Goal: Information Seeking & Learning: Learn about a topic

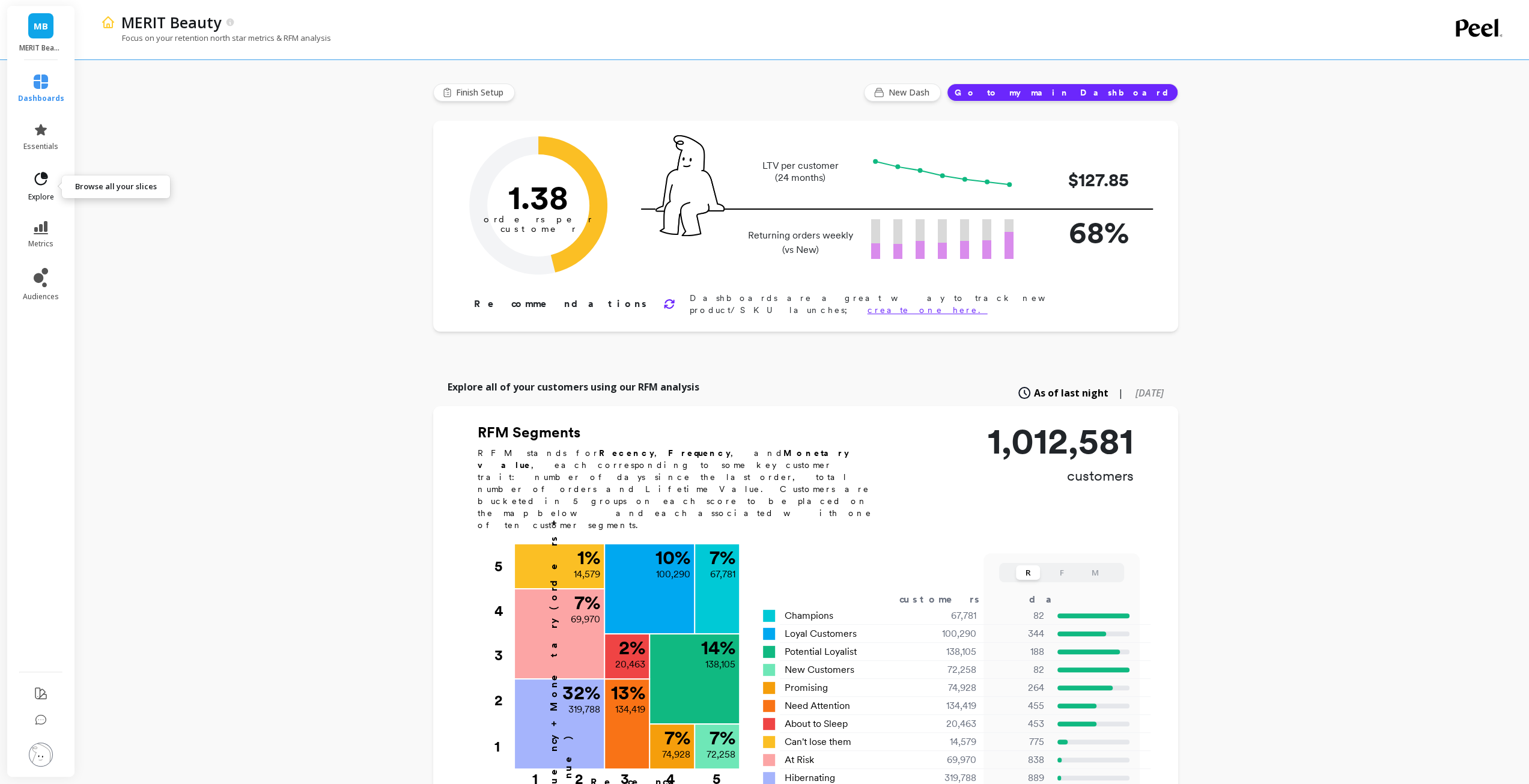
click at [50, 201] on span "explore" at bounding box center [41, 197] width 26 height 10
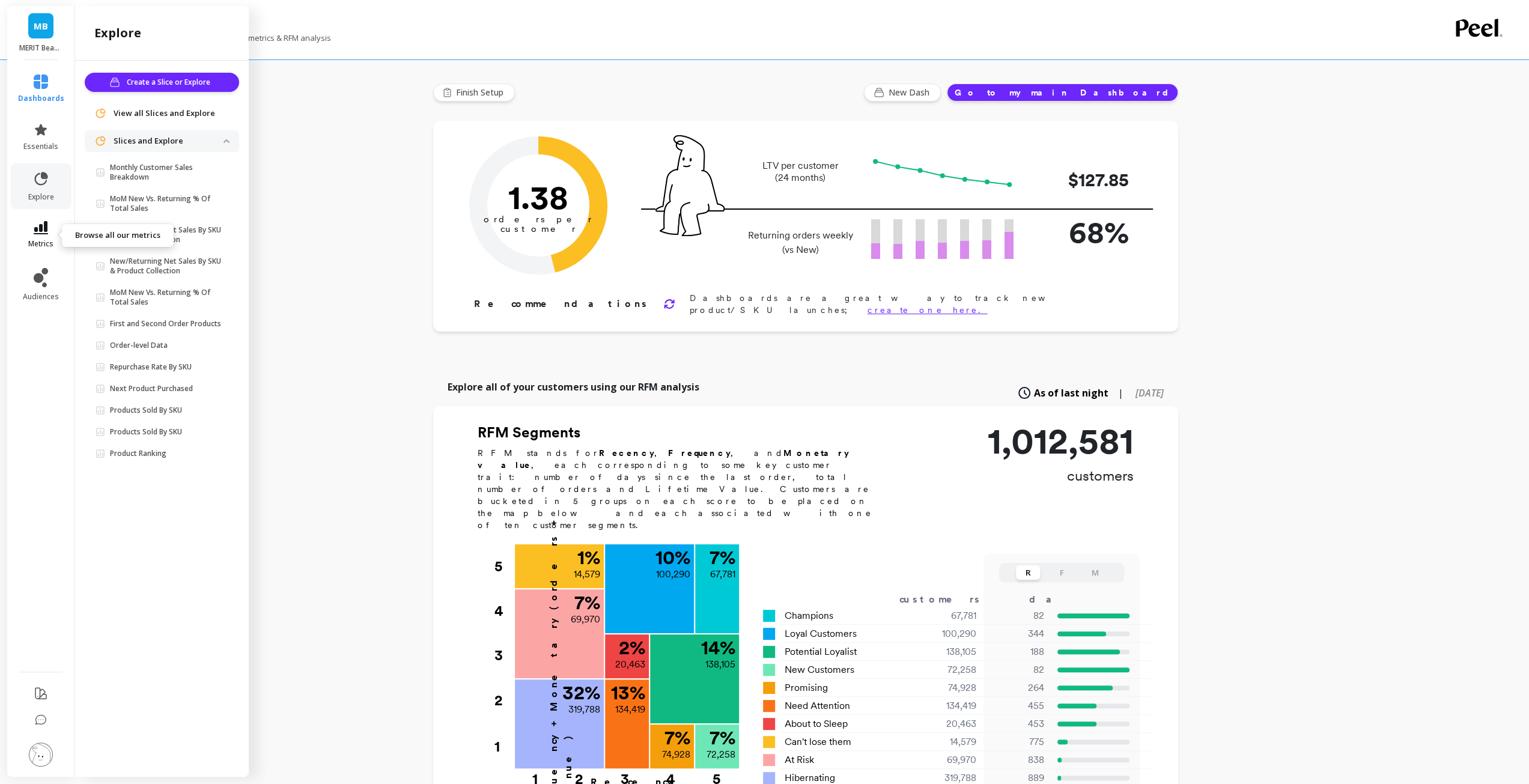
click at [47, 222] on icon at bounding box center [41, 228] width 14 height 14
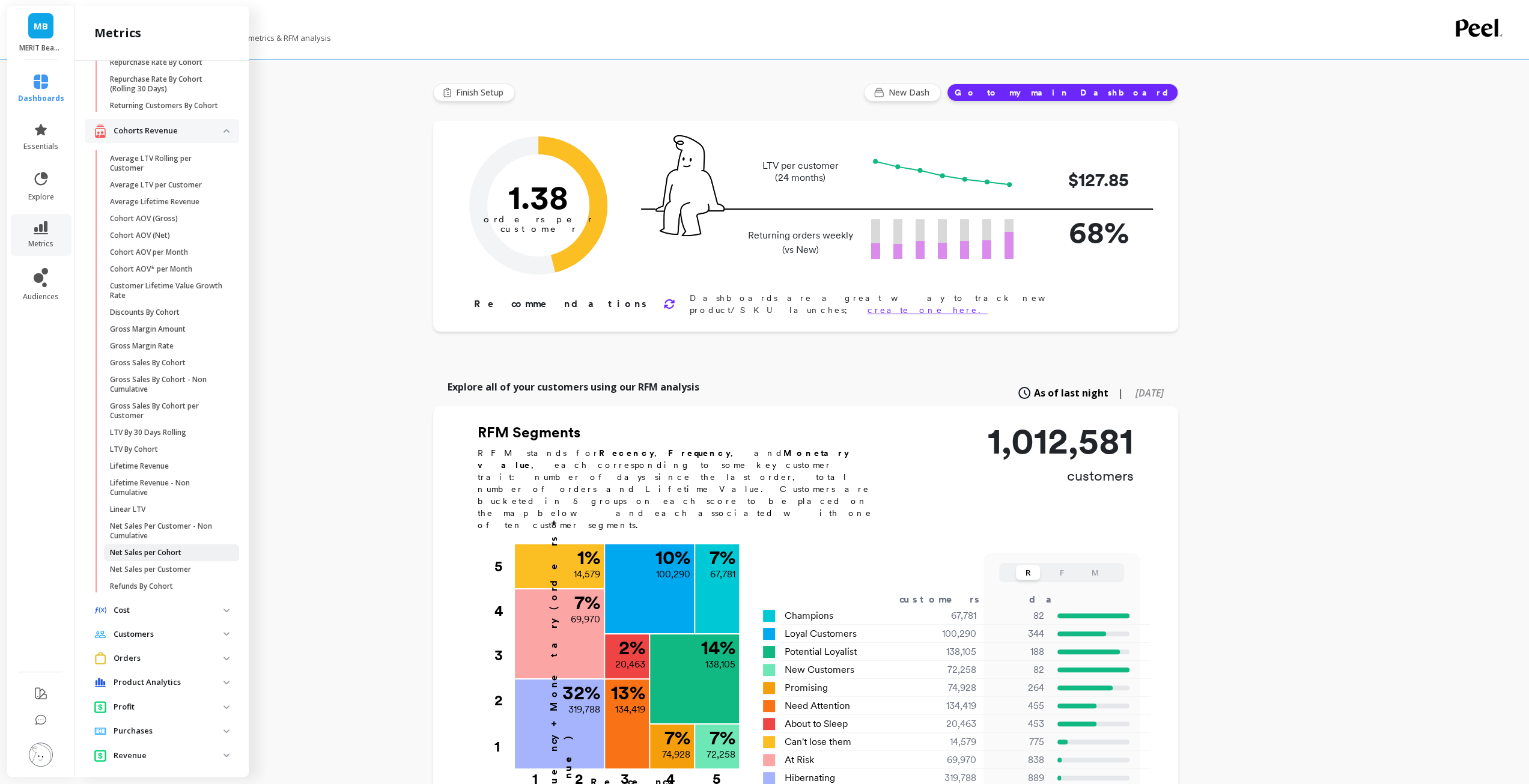
scroll to position [212, 0]
click at [157, 664] on p "Orders" at bounding box center [168, 658] width 110 height 12
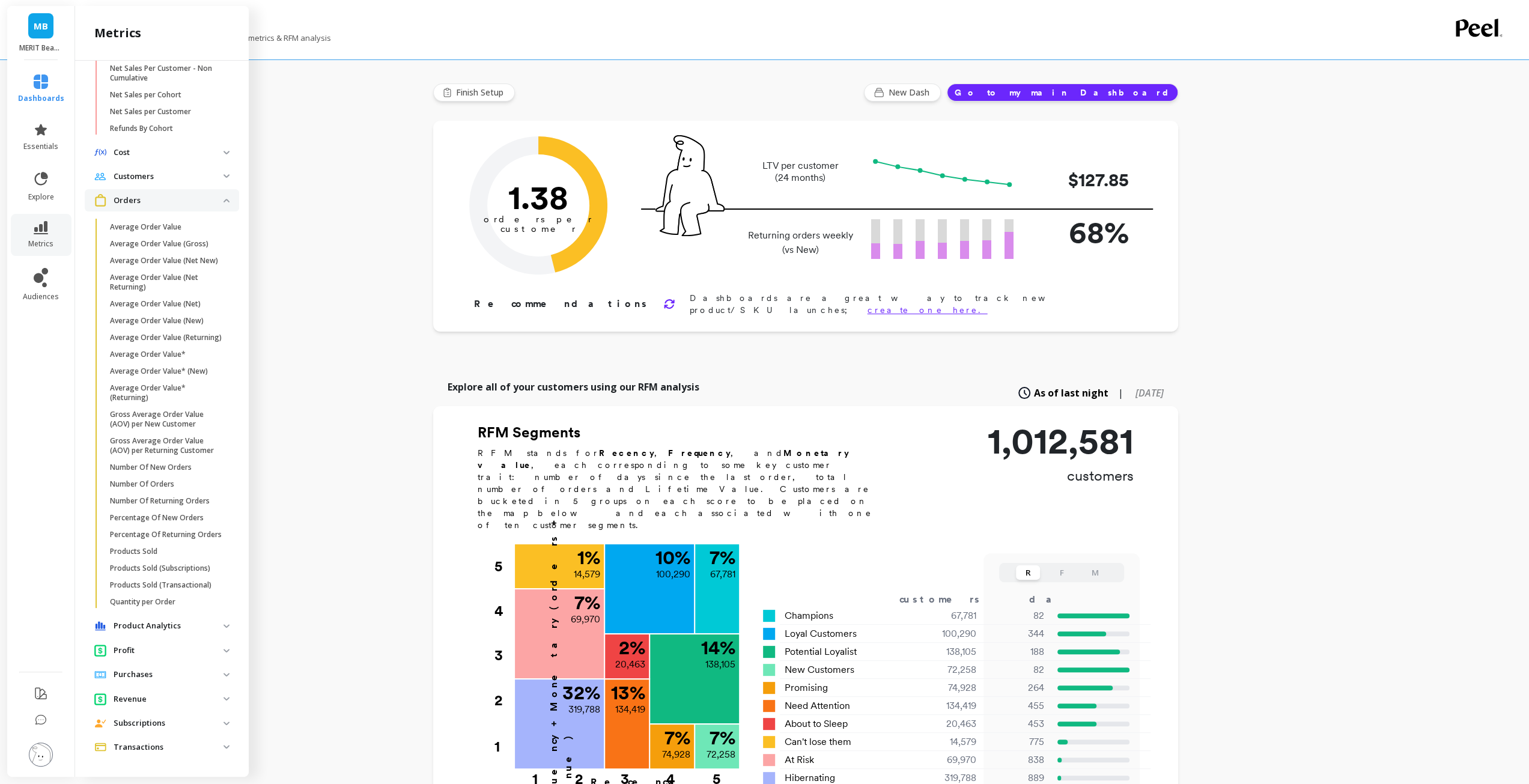
scroll to position [701, 0]
click at [149, 631] on p "Product Analytics" at bounding box center [168, 626] width 110 height 12
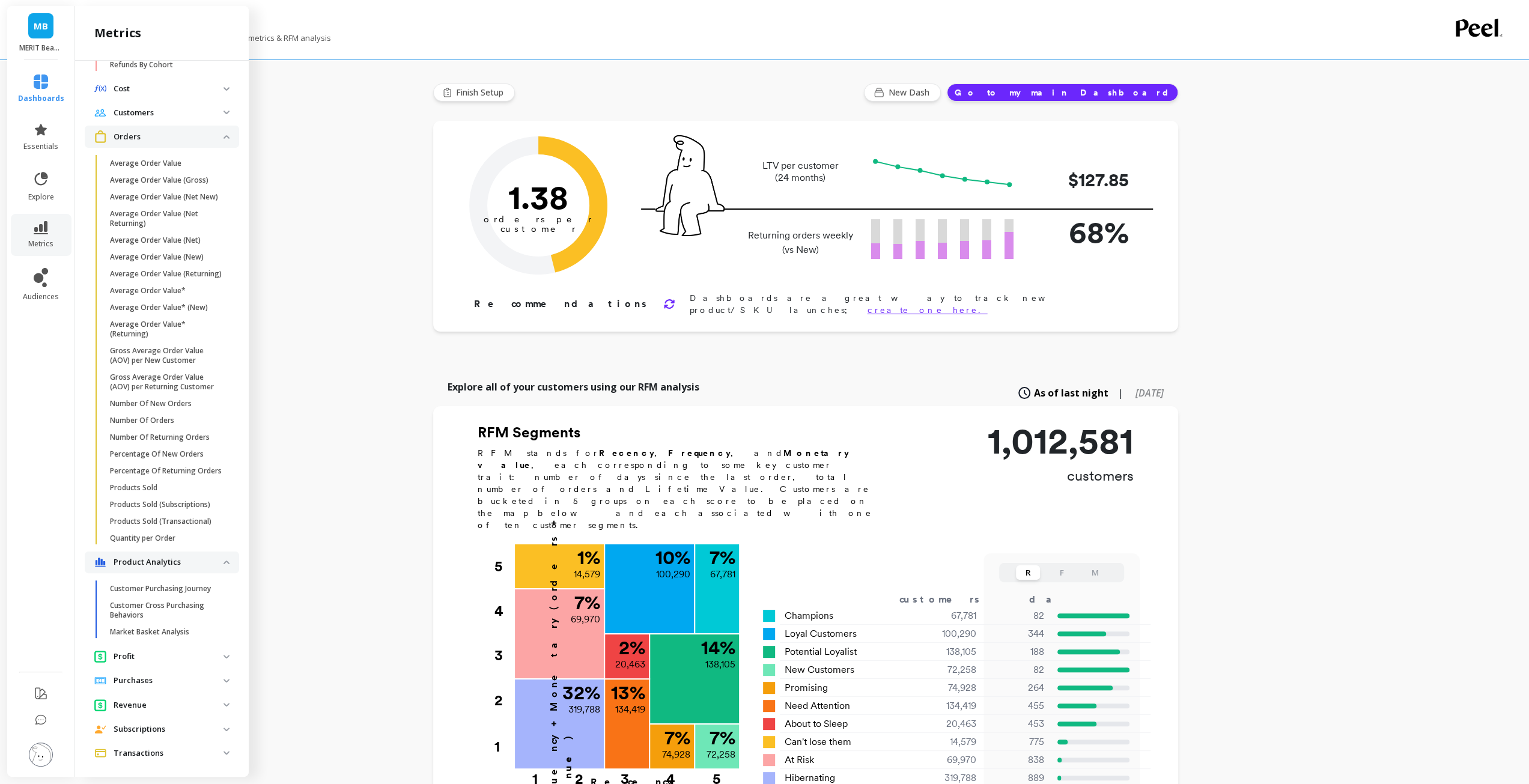
scroll to position [734, 0]
click at [160, 593] on p "Customer Purchasing Journey" at bounding box center [160, 588] width 101 height 10
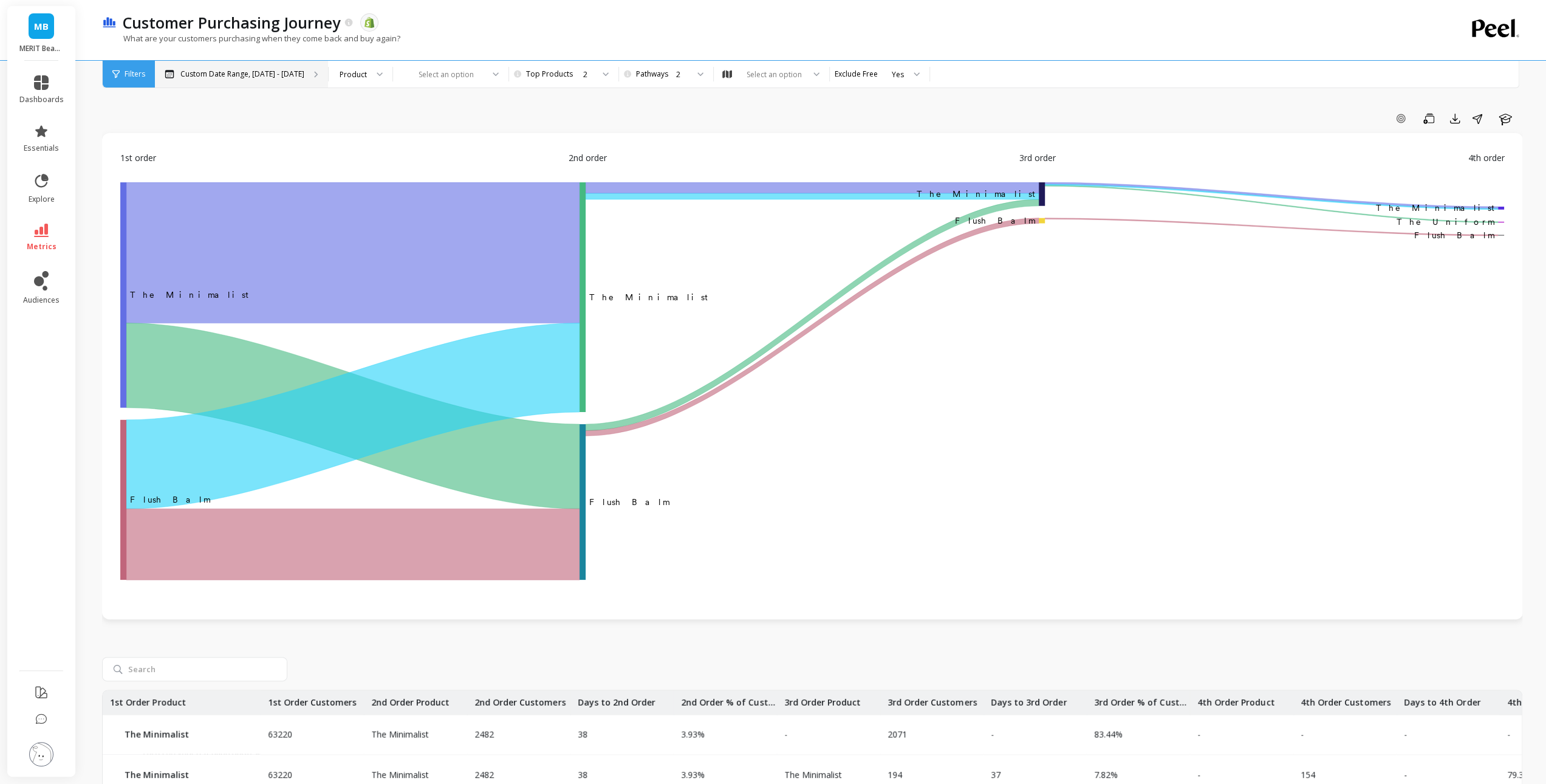
click at [278, 77] on p "Custom Date Range, [DATE] - [DATE]" at bounding box center [242, 74] width 124 height 10
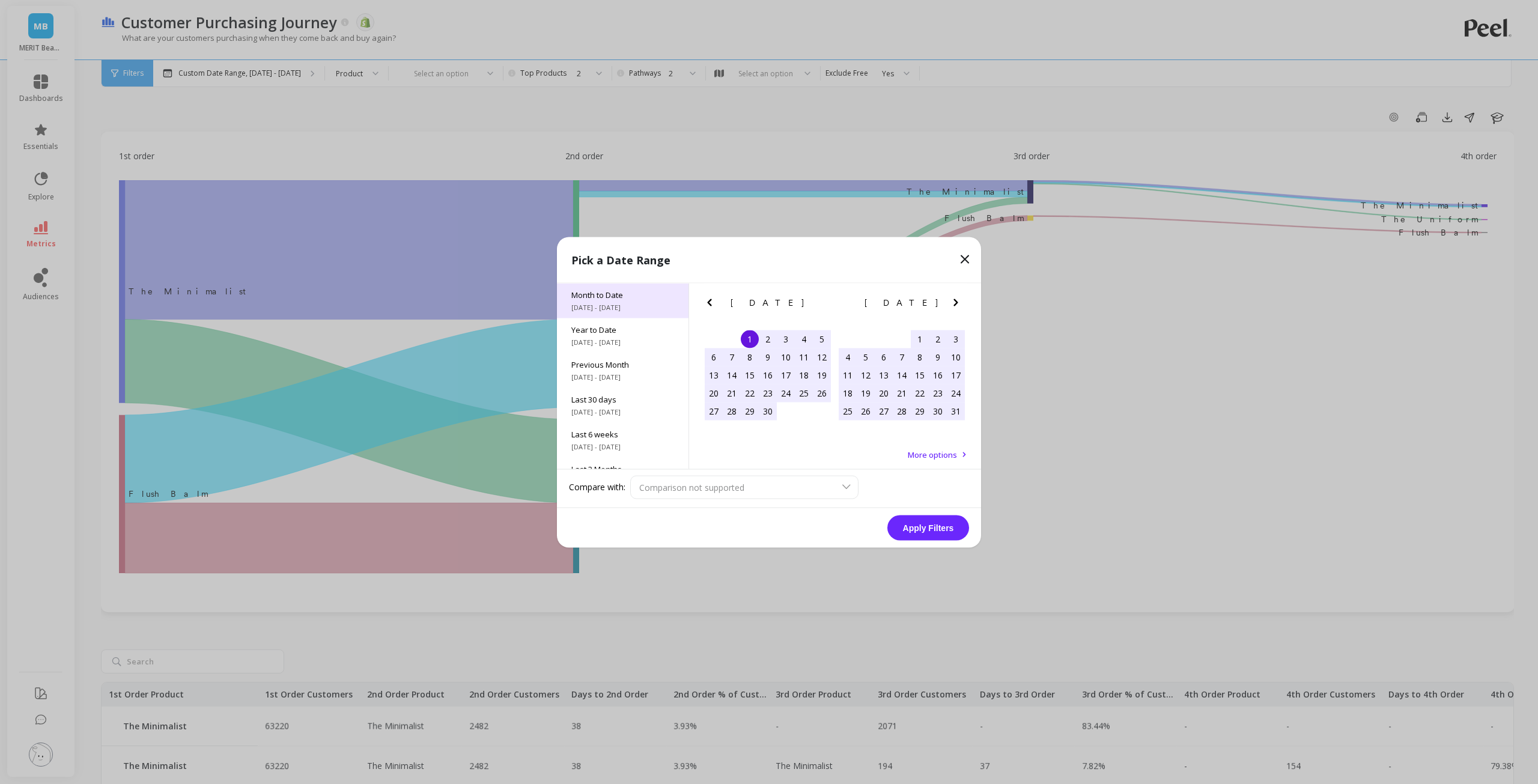
click at [623, 307] on span "[DATE] - [DATE]" at bounding box center [623, 307] width 103 height 10
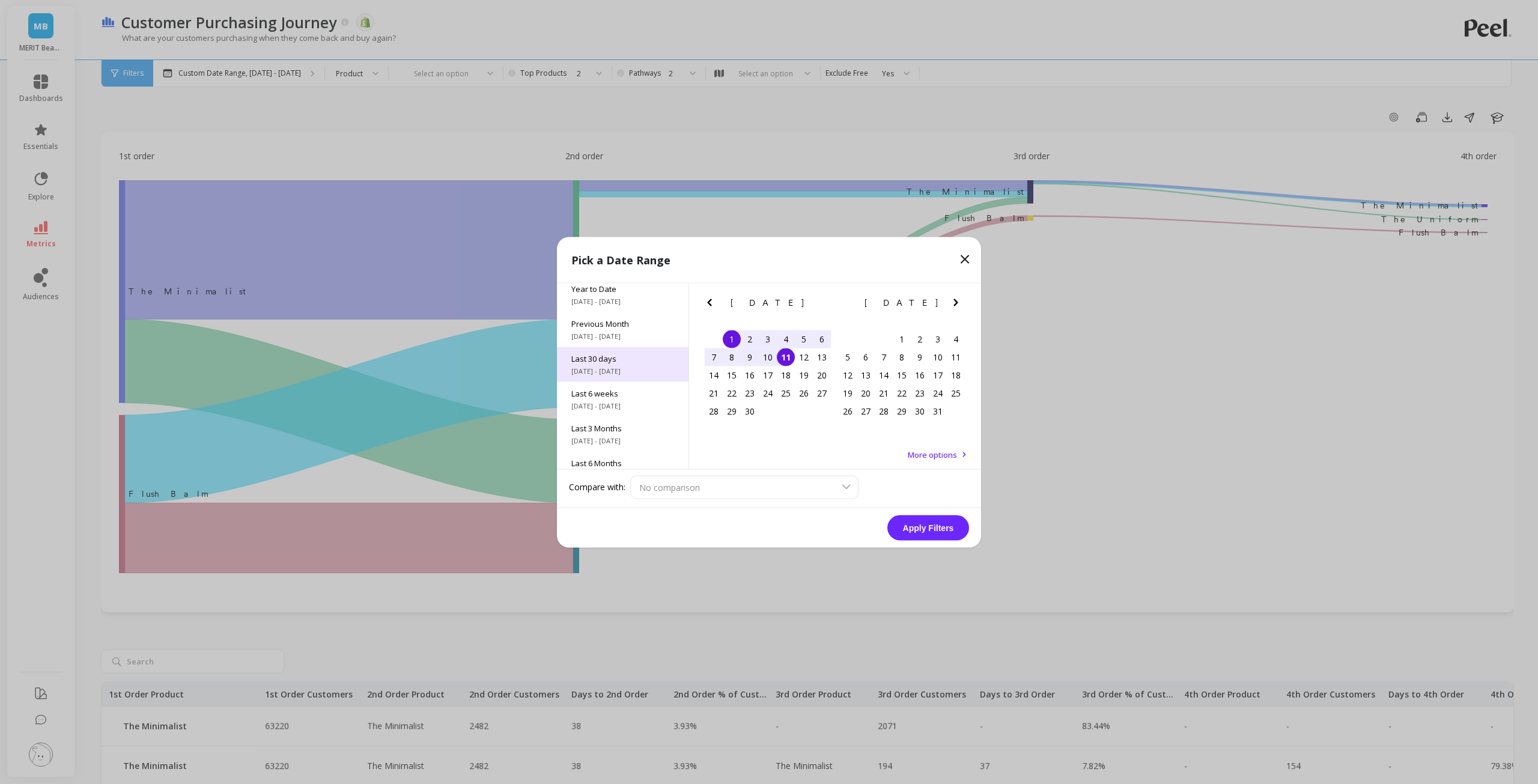
scroll to position [47, 0]
click at [611, 341] on div "Previous Month [DATE] - [DATE]" at bounding box center [623, 323] width 132 height 35
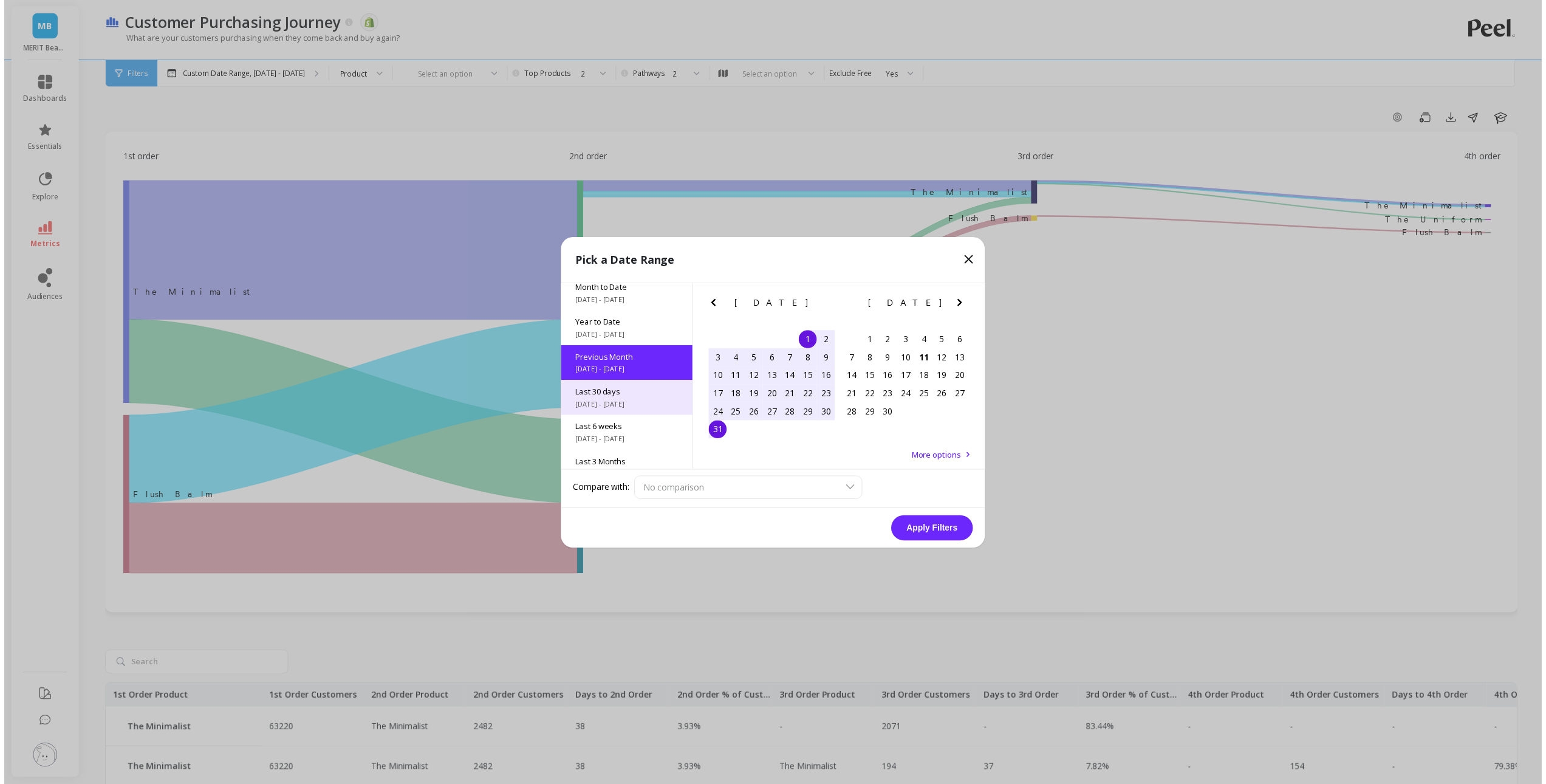
scroll to position [0, 0]
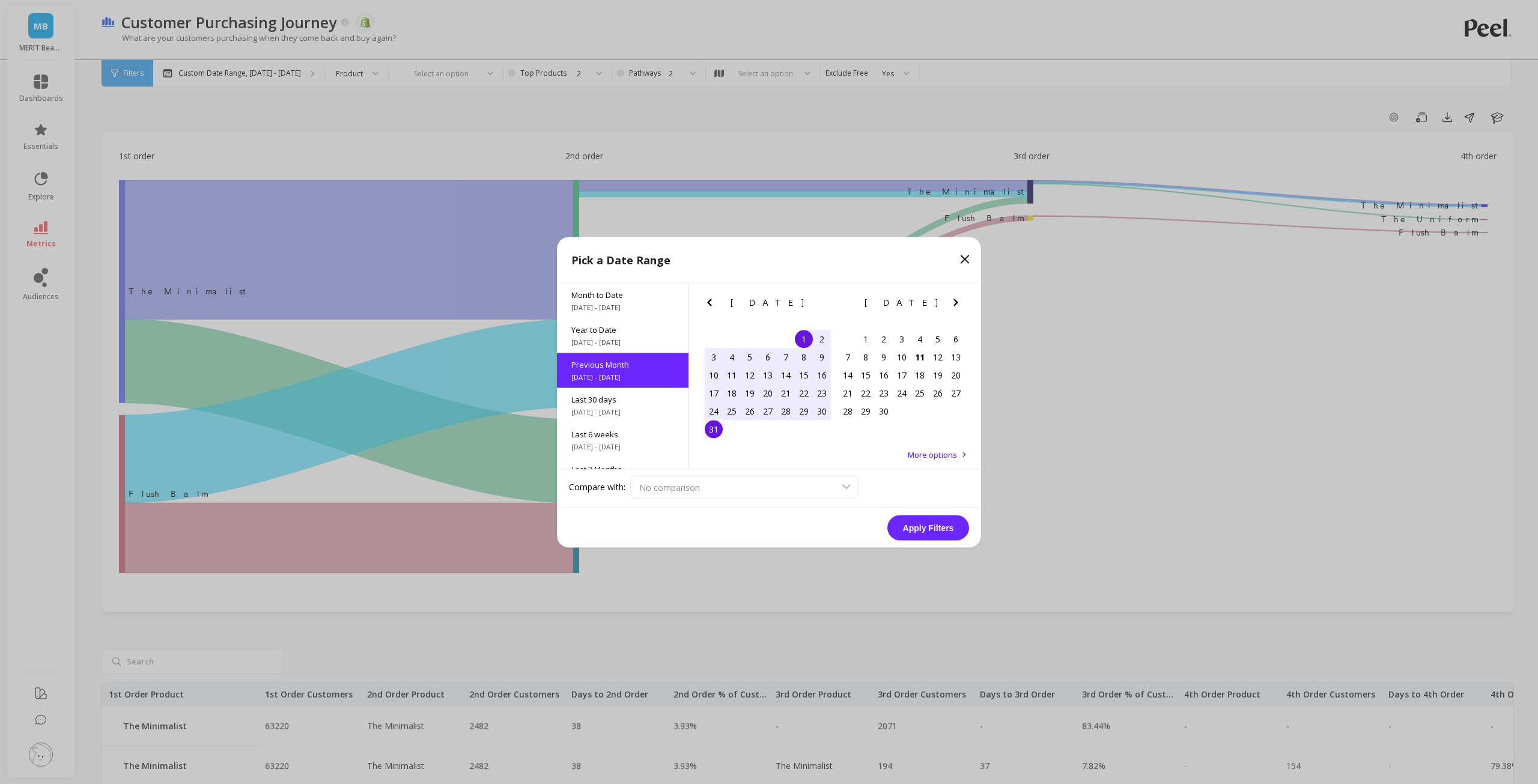
click at [908, 527] on button "Apply Filters" at bounding box center [928, 528] width 82 height 26
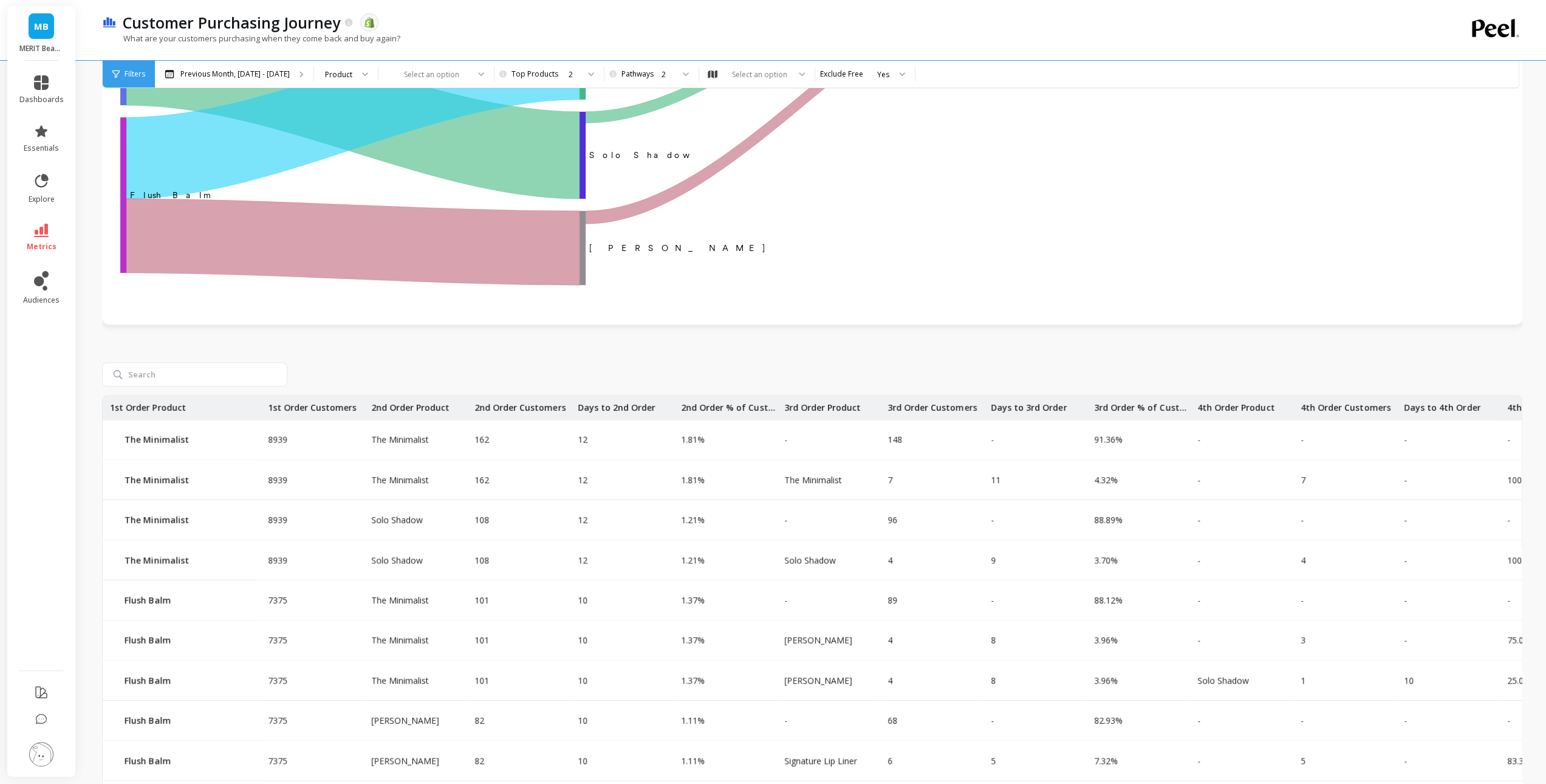
scroll to position [295, 0]
click at [271, 446] on div "8939" at bounding box center [313, 439] width 103 height 40
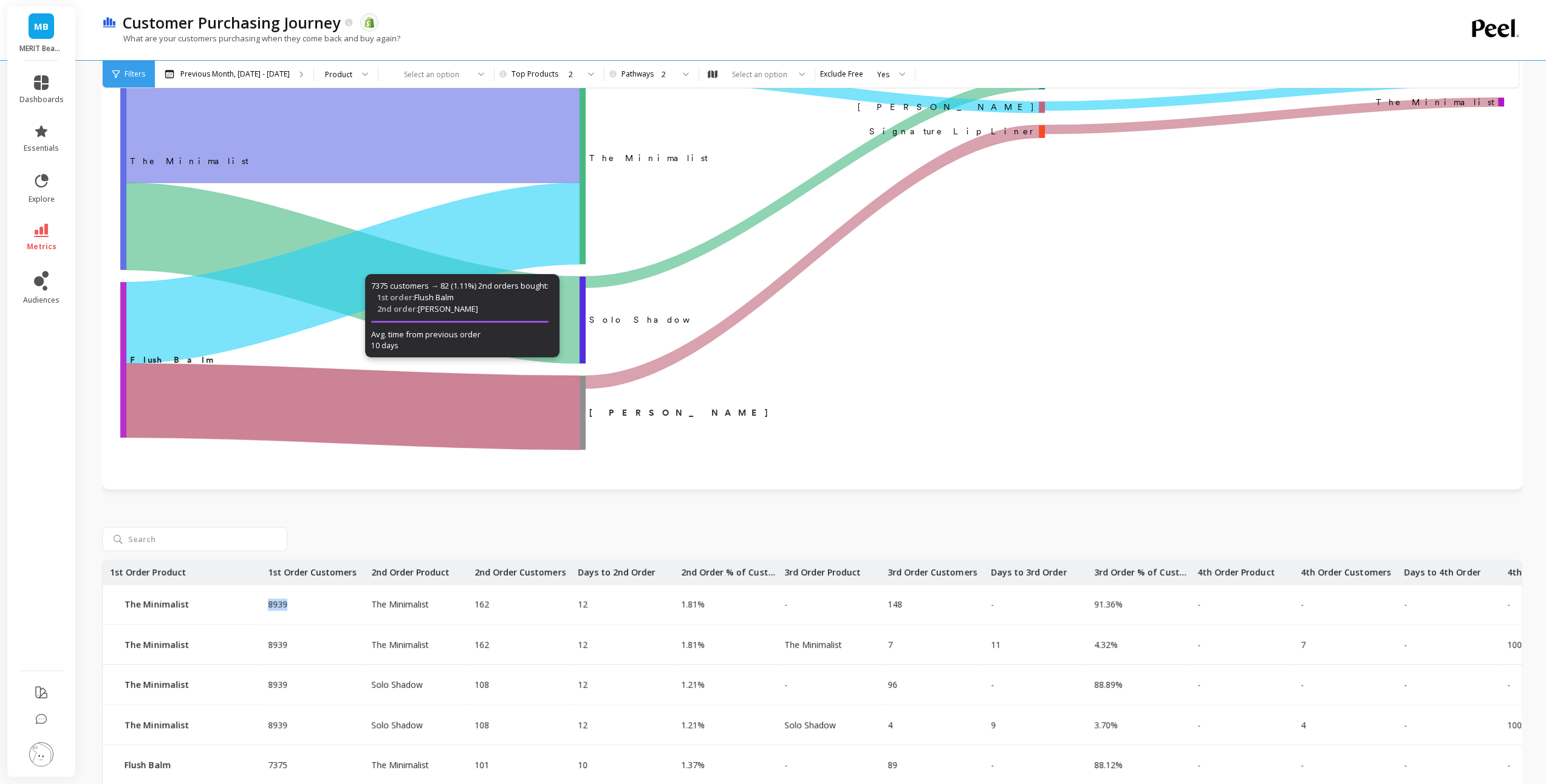
scroll to position [130, 0]
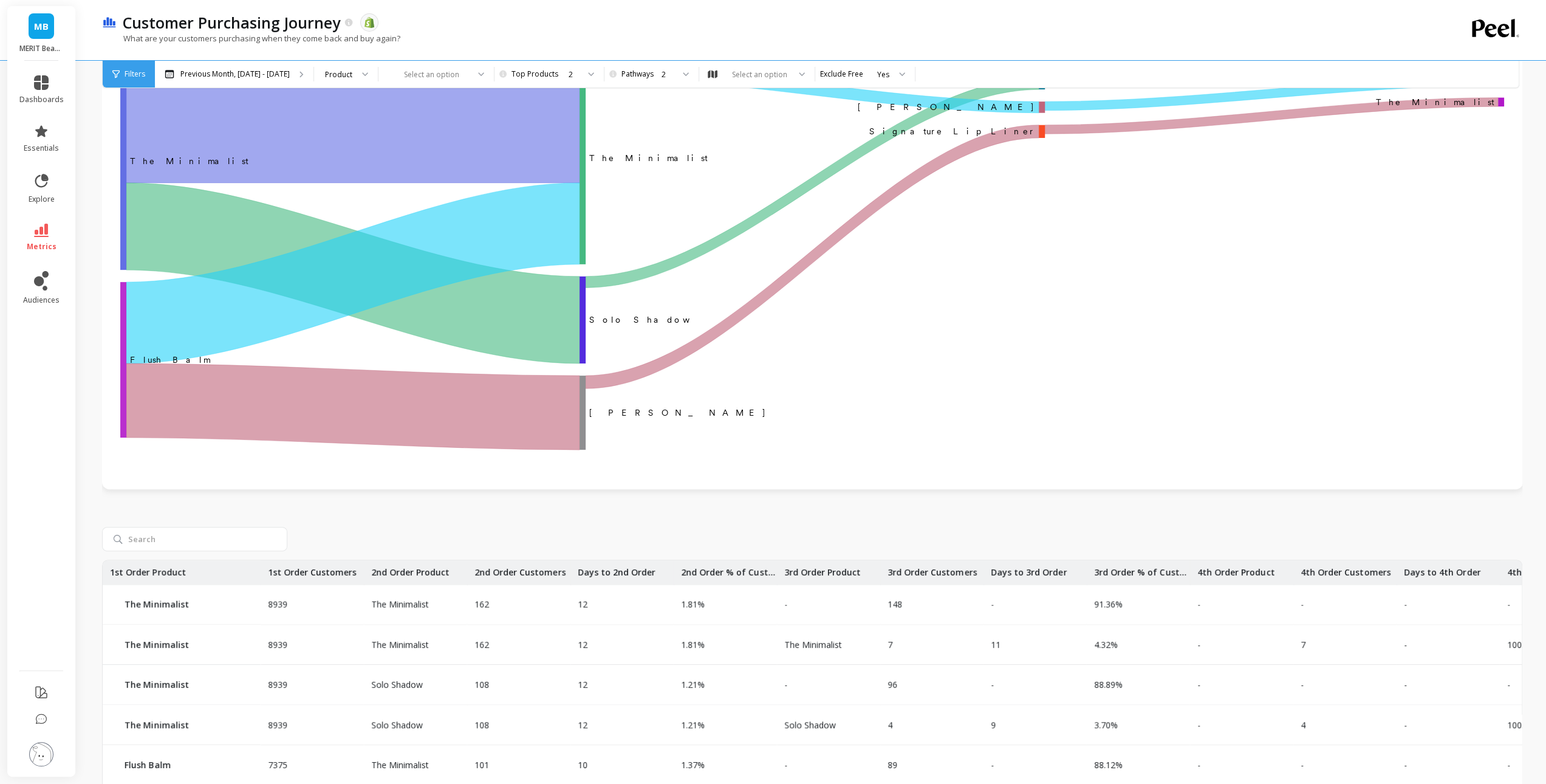
click at [554, 548] on div at bounding box center [812, 539] width 1421 height 24
